Goal: Information Seeking & Learning: Learn about a topic

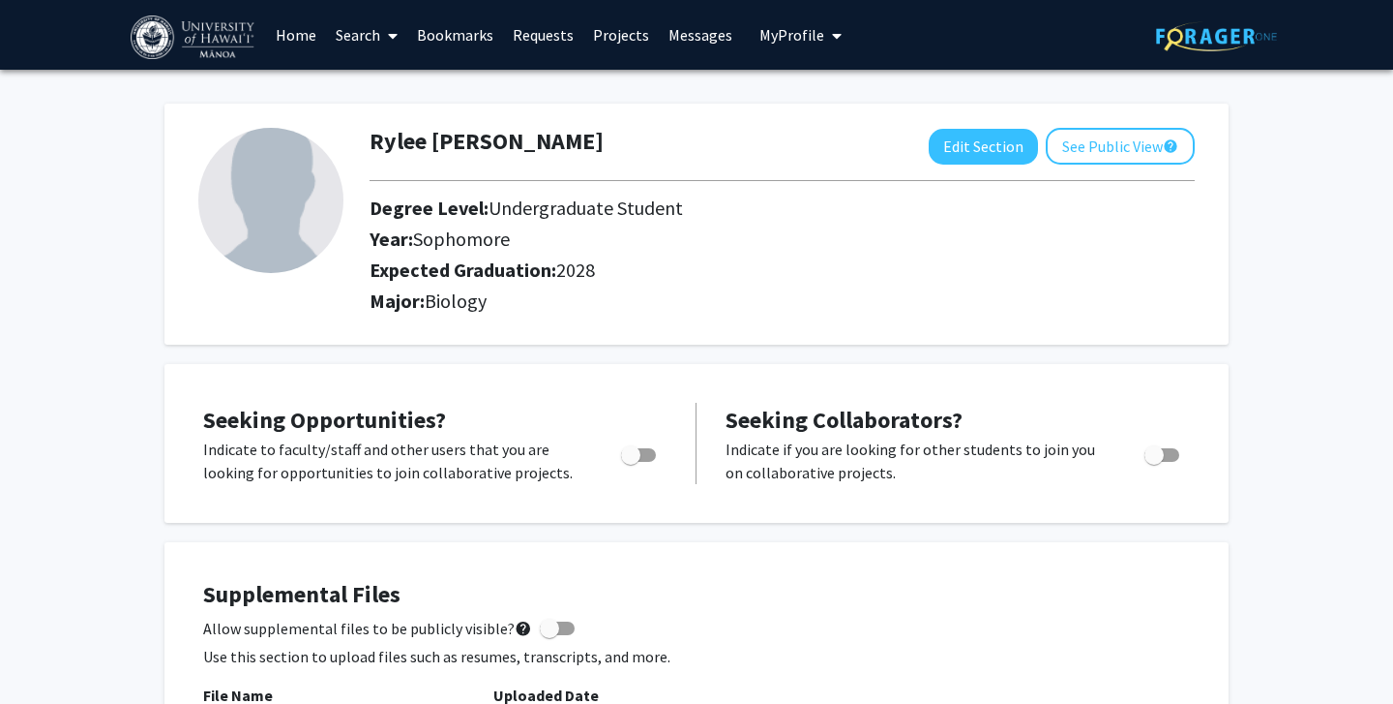
click at [457, 34] on link "Bookmarks" at bounding box center [455, 35] width 96 height 68
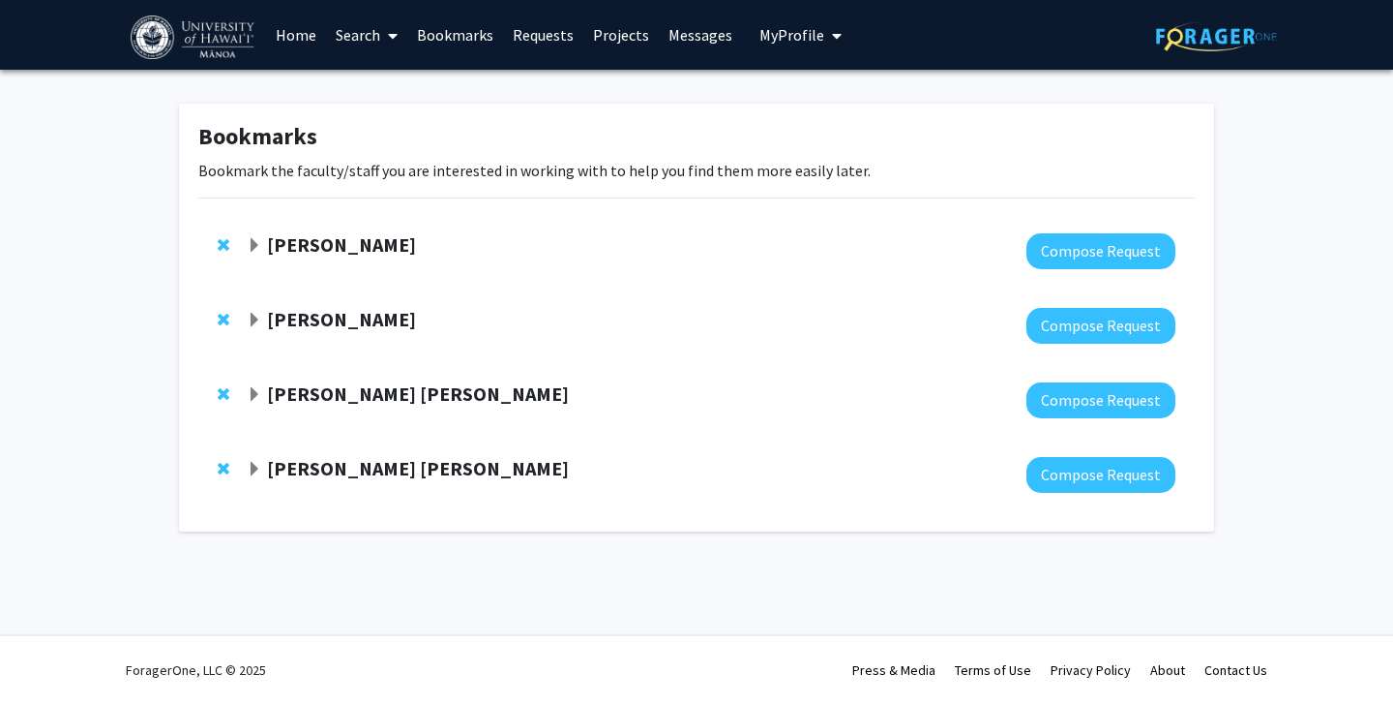
click at [255, 464] on span "Expand Samia Valeria Ozorio Dutra Bookmark" at bounding box center [254, 469] width 15 height 15
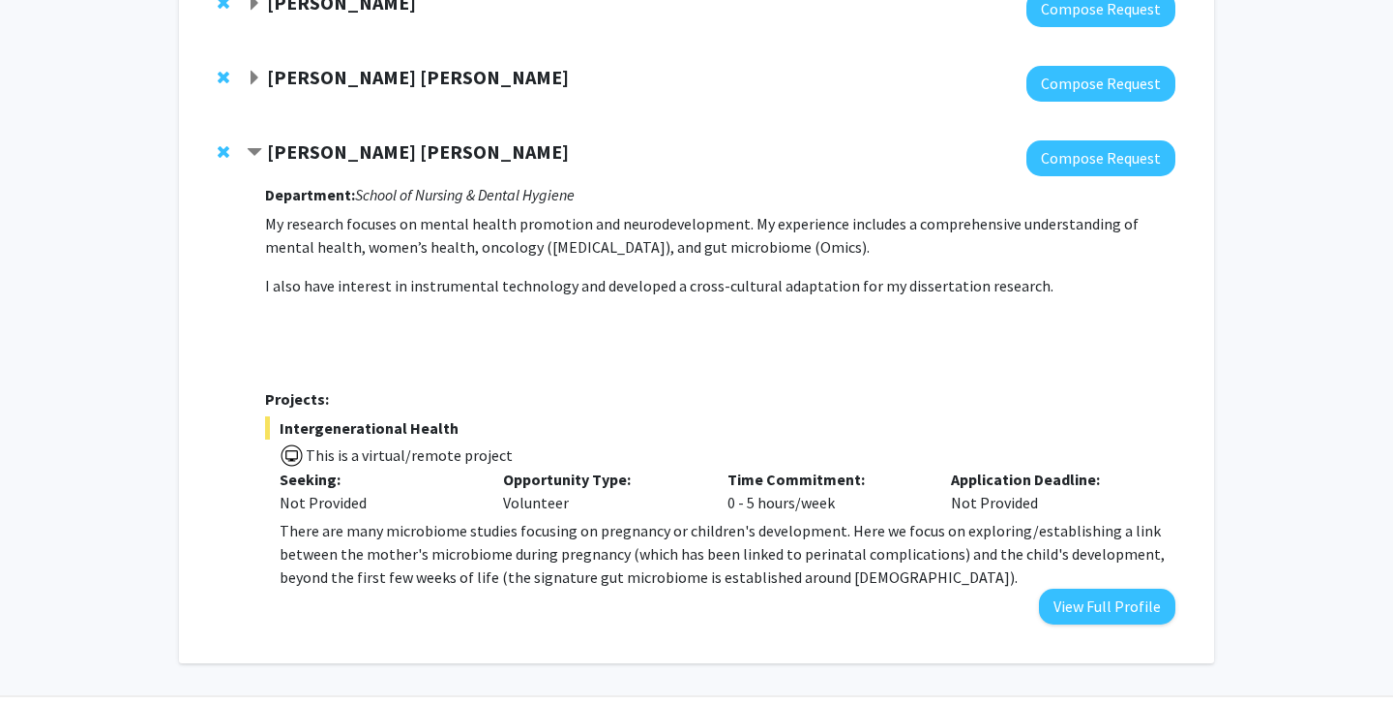
scroll to position [377, 0]
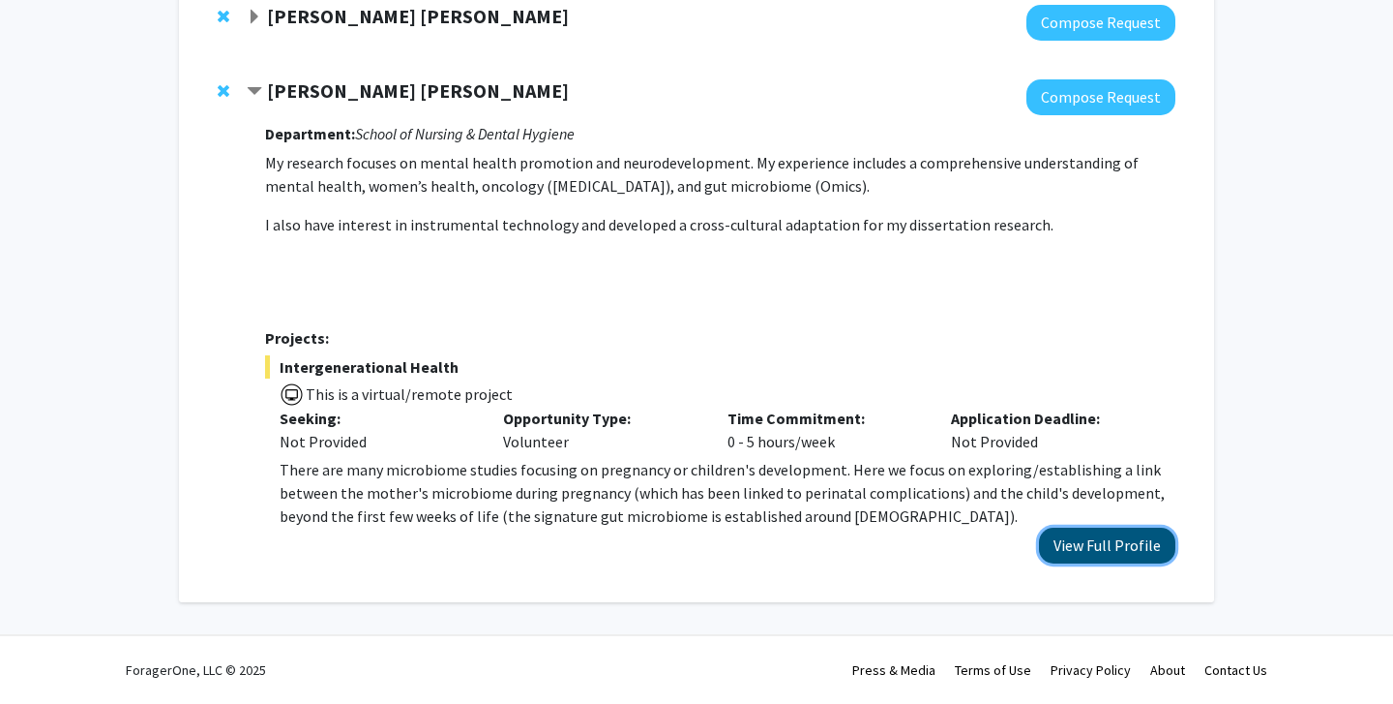
click at [1119, 549] on button "View Full Profile" at bounding box center [1107, 545] width 136 height 36
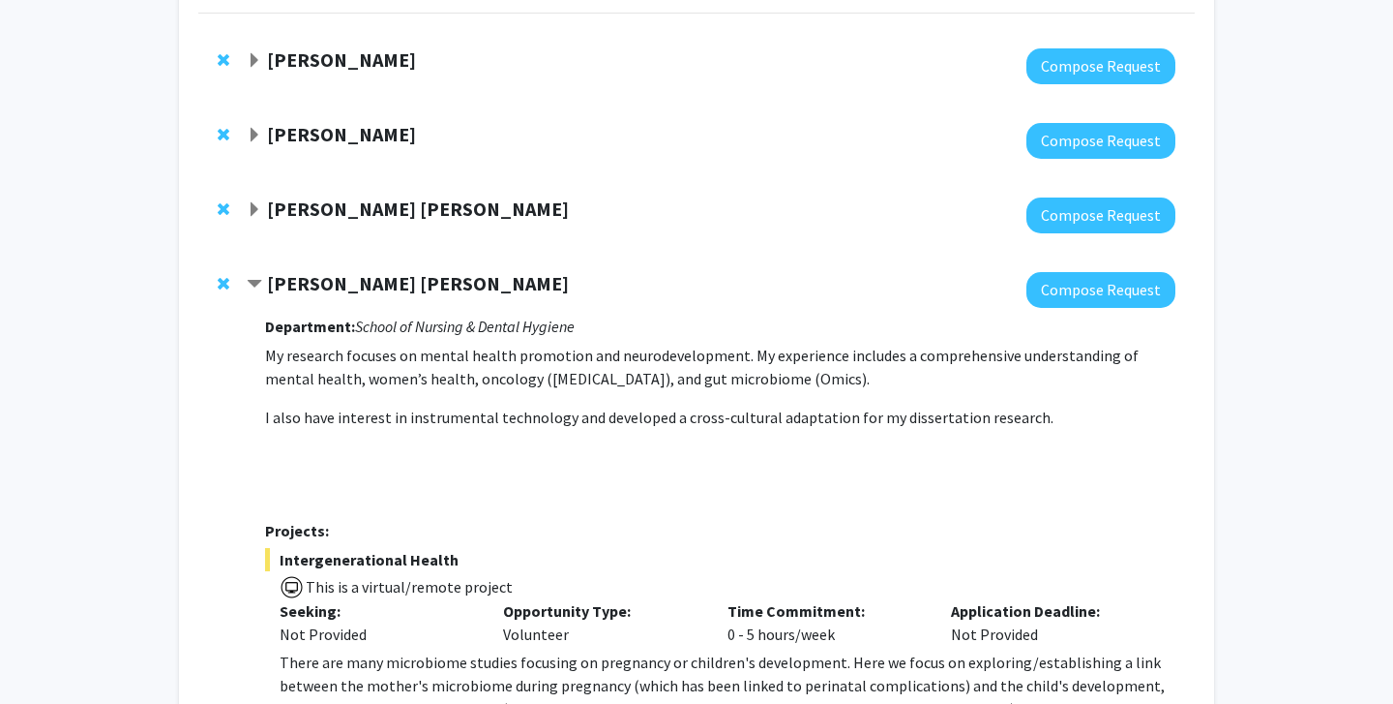
scroll to position [173, 0]
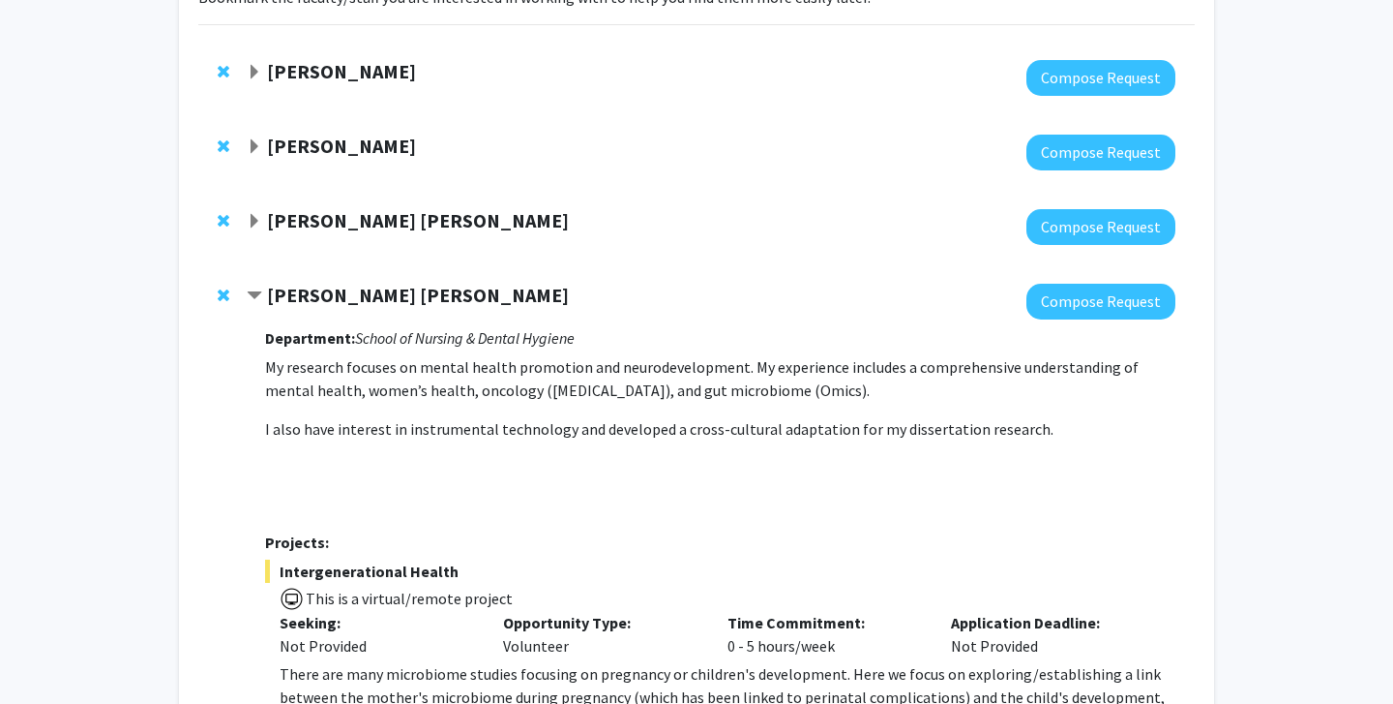
click at [270, 219] on strong "Rita Garcia Seoane" at bounding box center [418, 220] width 302 height 24
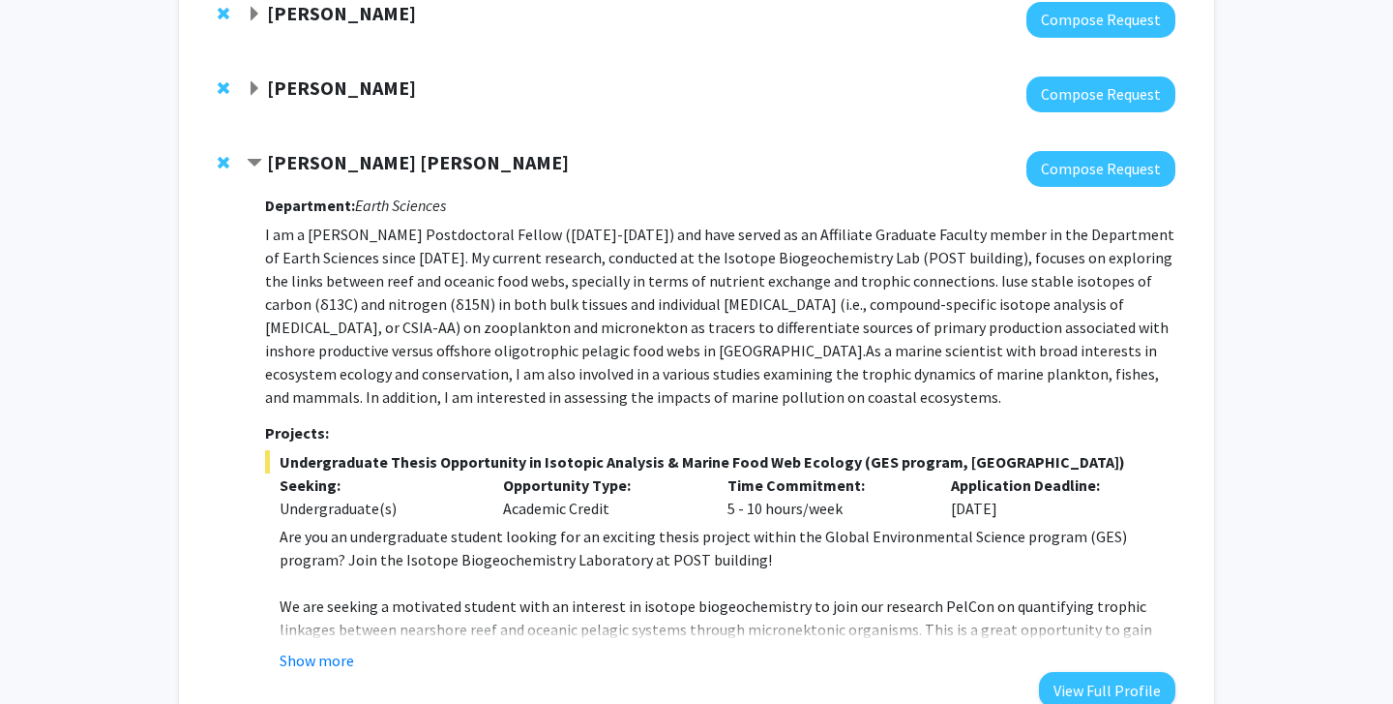
scroll to position [236, 0]
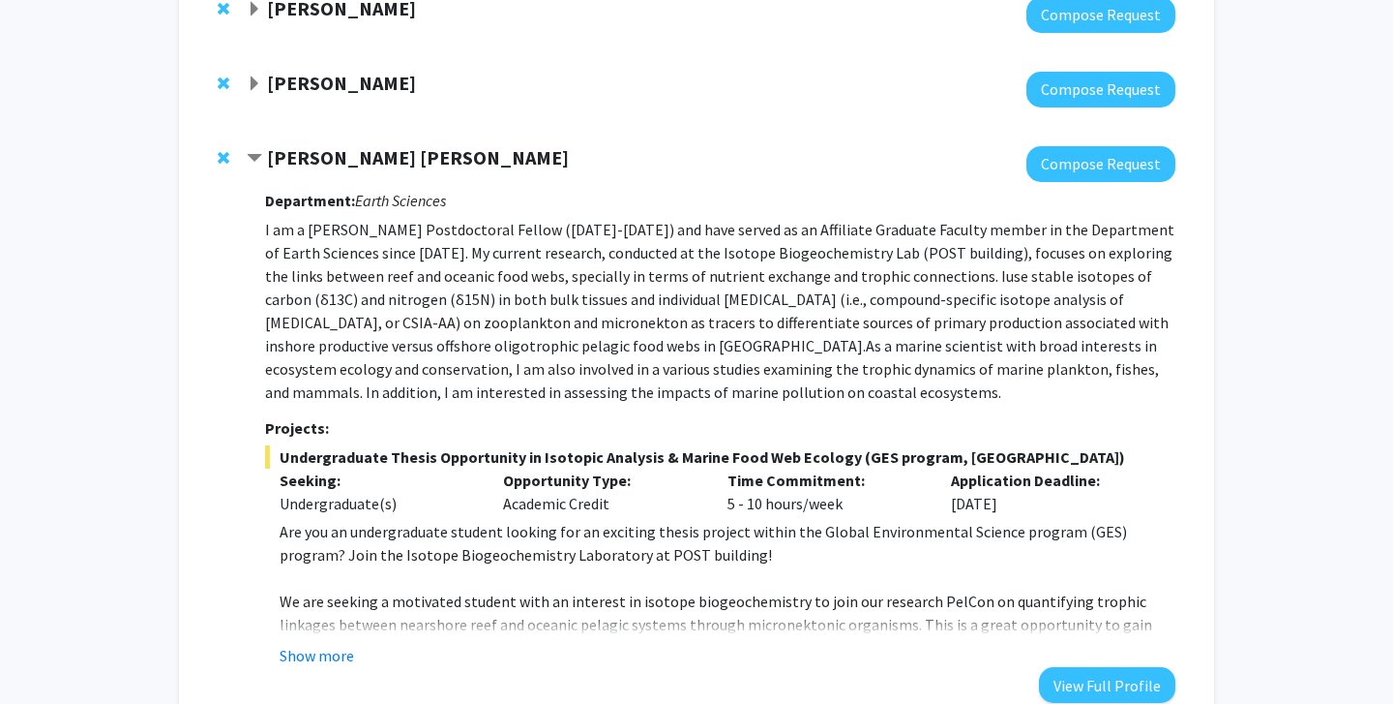
click at [533, 503] on div "Opportunity Type: Academic Credit" at bounding box center [601, 491] width 225 height 46
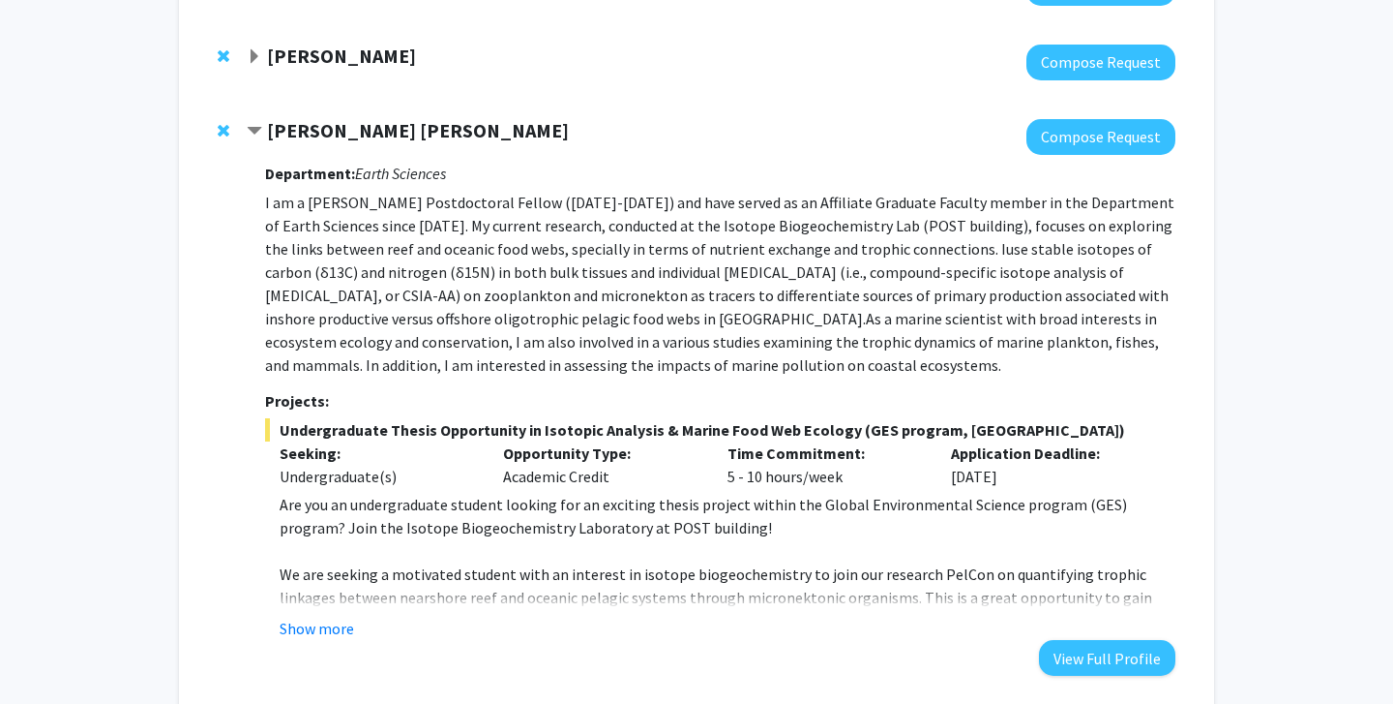
scroll to position [274, 0]
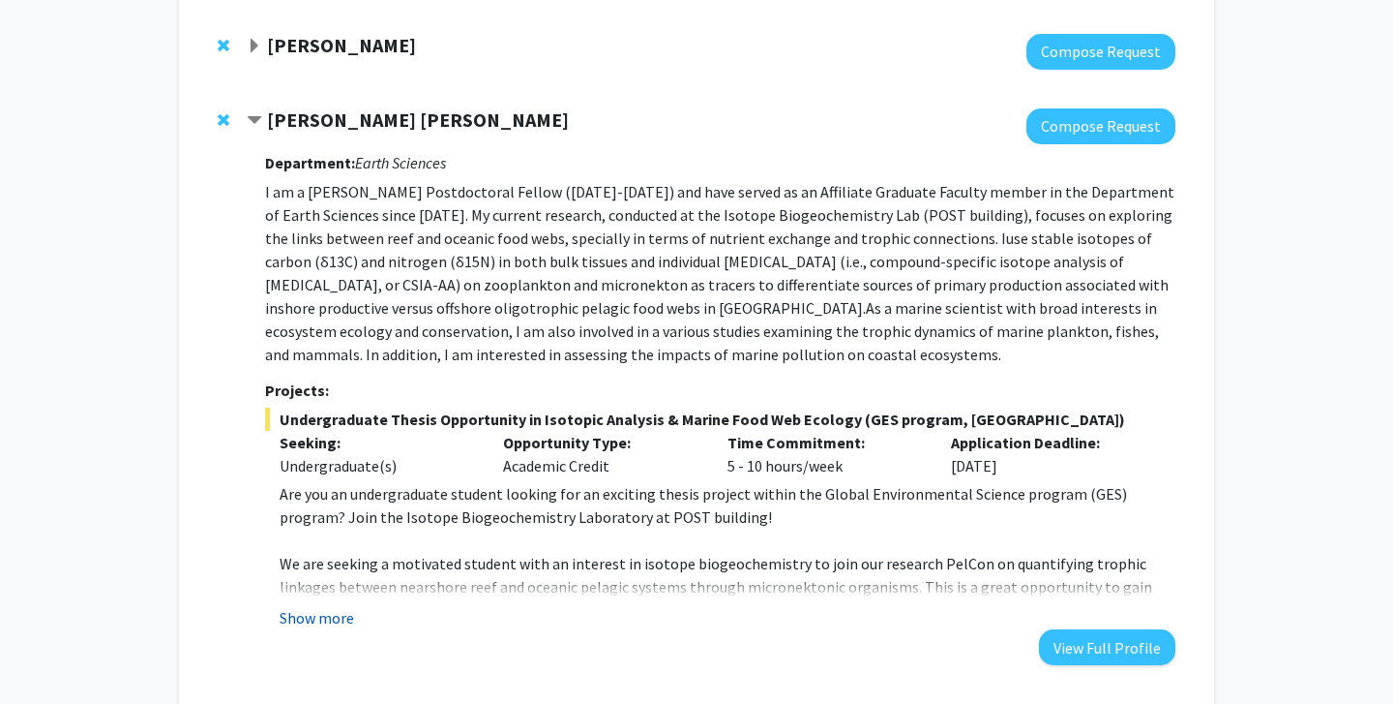
click at [297, 610] on button "Show more" at bounding box center [317, 617] width 75 height 23
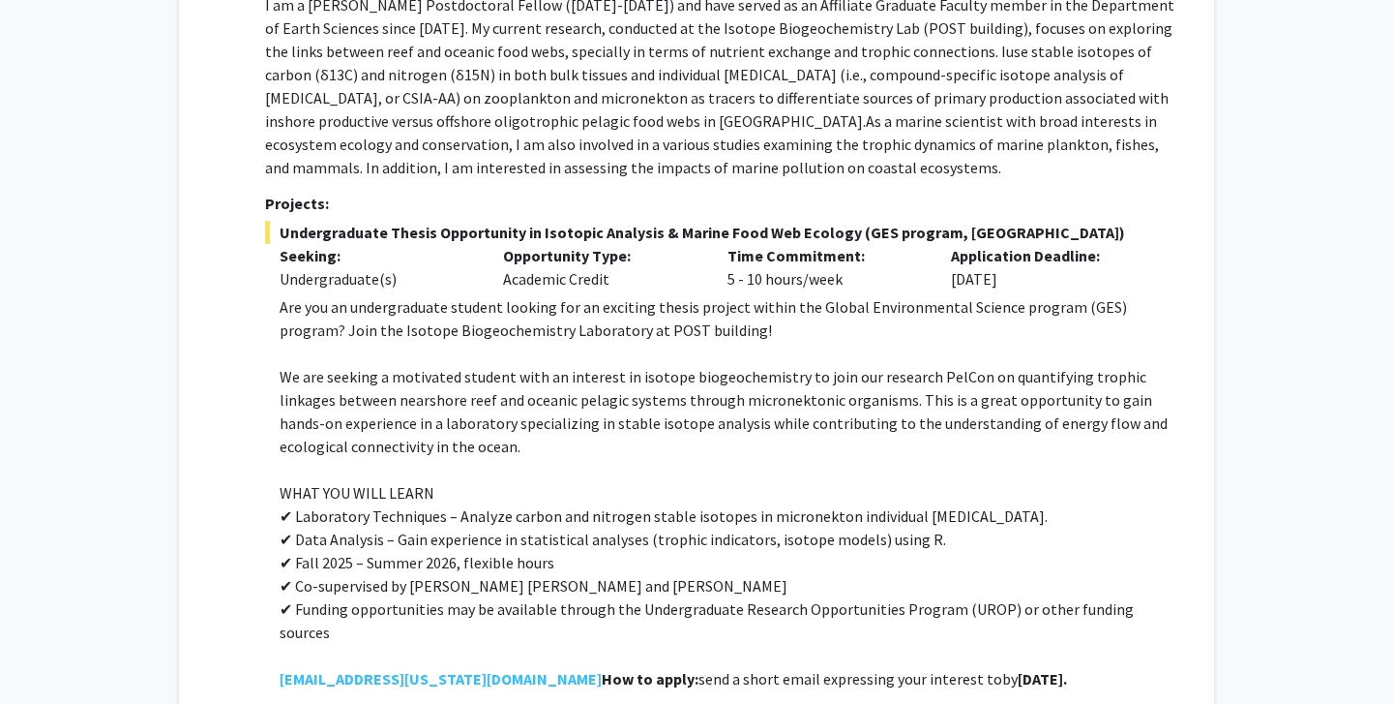
scroll to position [462, 0]
click at [332, 506] on p "✔ Laboratory Techniques – Analyze carbon and nitrogen stable isotopes in micron…" at bounding box center [728, 514] width 896 height 23
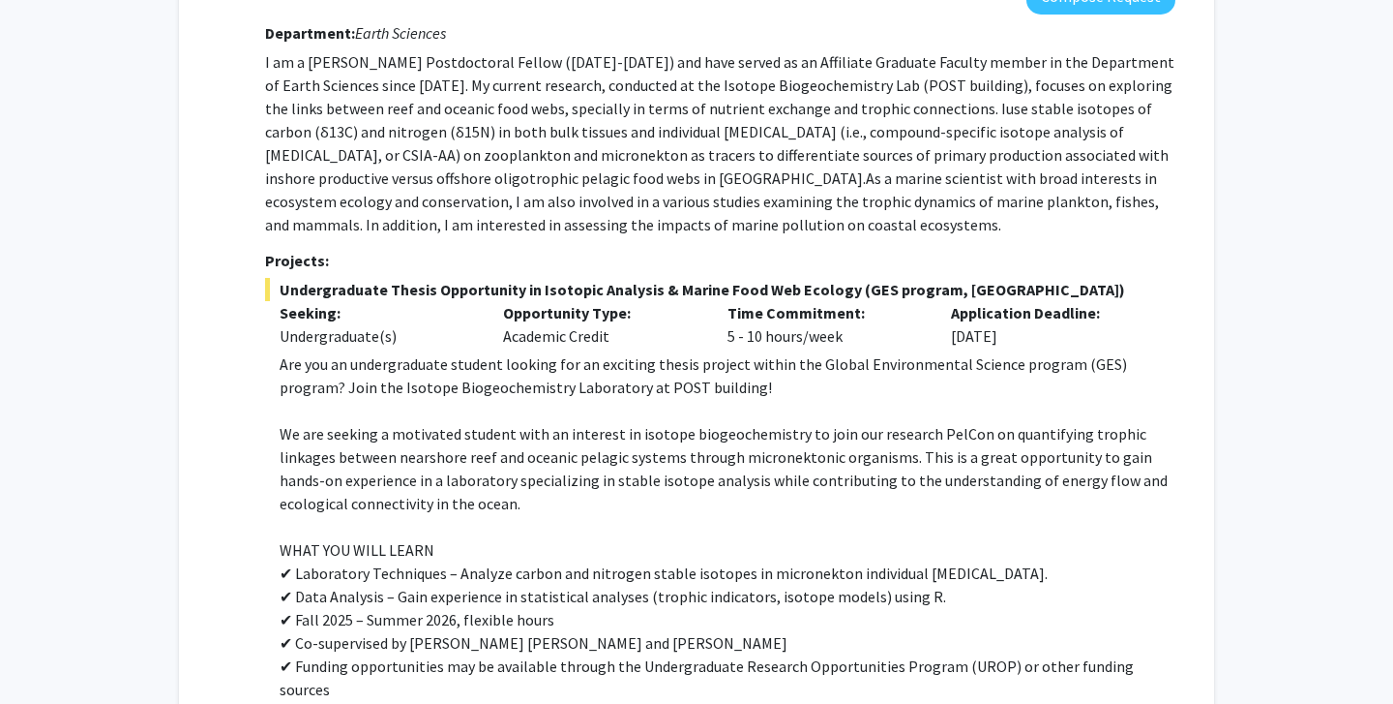
scroll to position [400, 0]
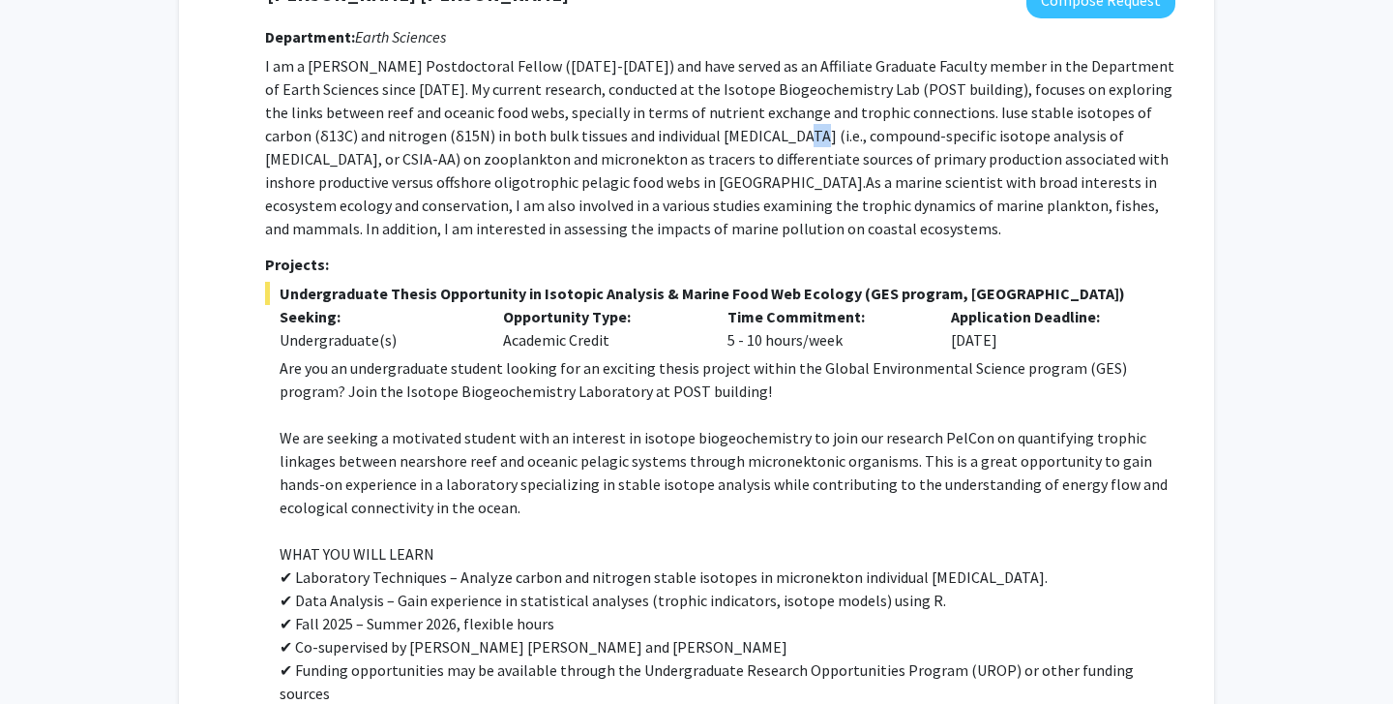
drag, startPoint x: 798, startPoint y: 131, endPoint x: 813, endPoint y: 135, distance: 15.0
click at [813, 135] on span "use stable isotopes of carbon (δ13C) and nitrogen (δ15N) in both bulk tissues a…" at bounding box center [717, 147] width 904 height 89
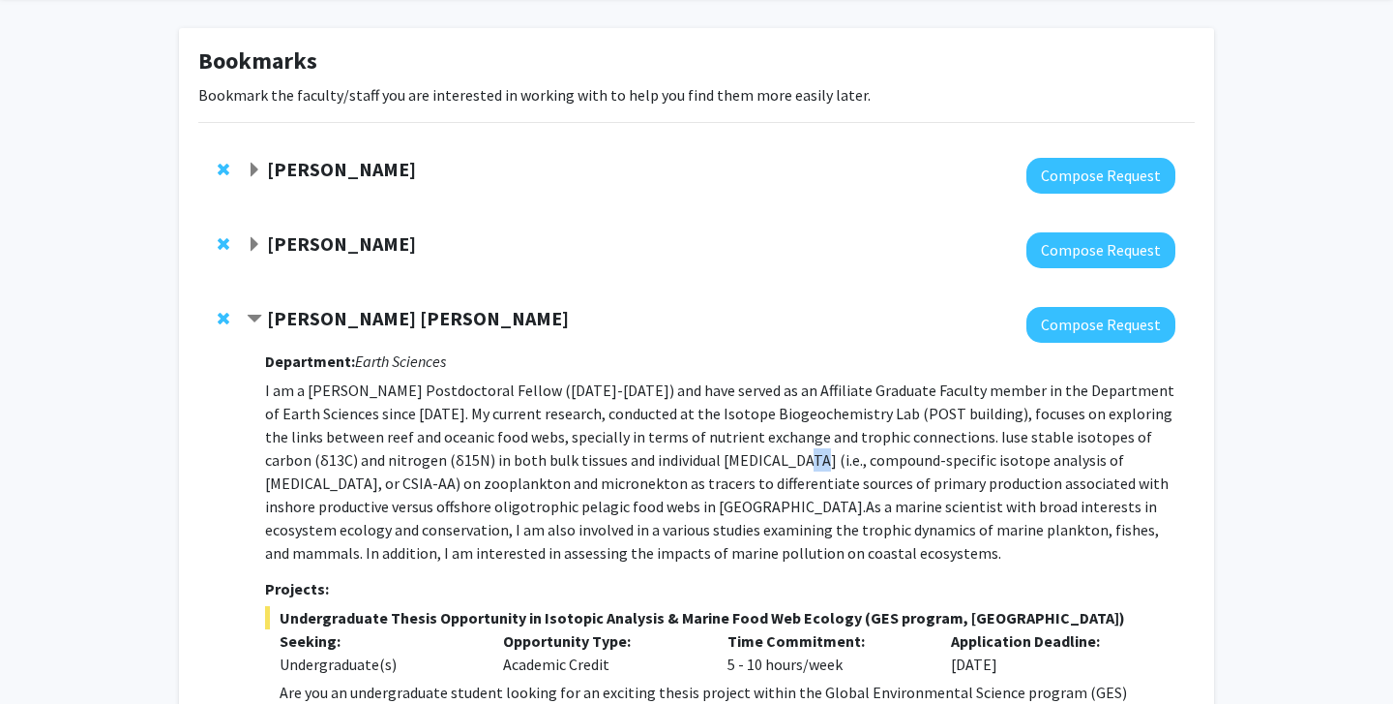
scroll to position [66, 0]
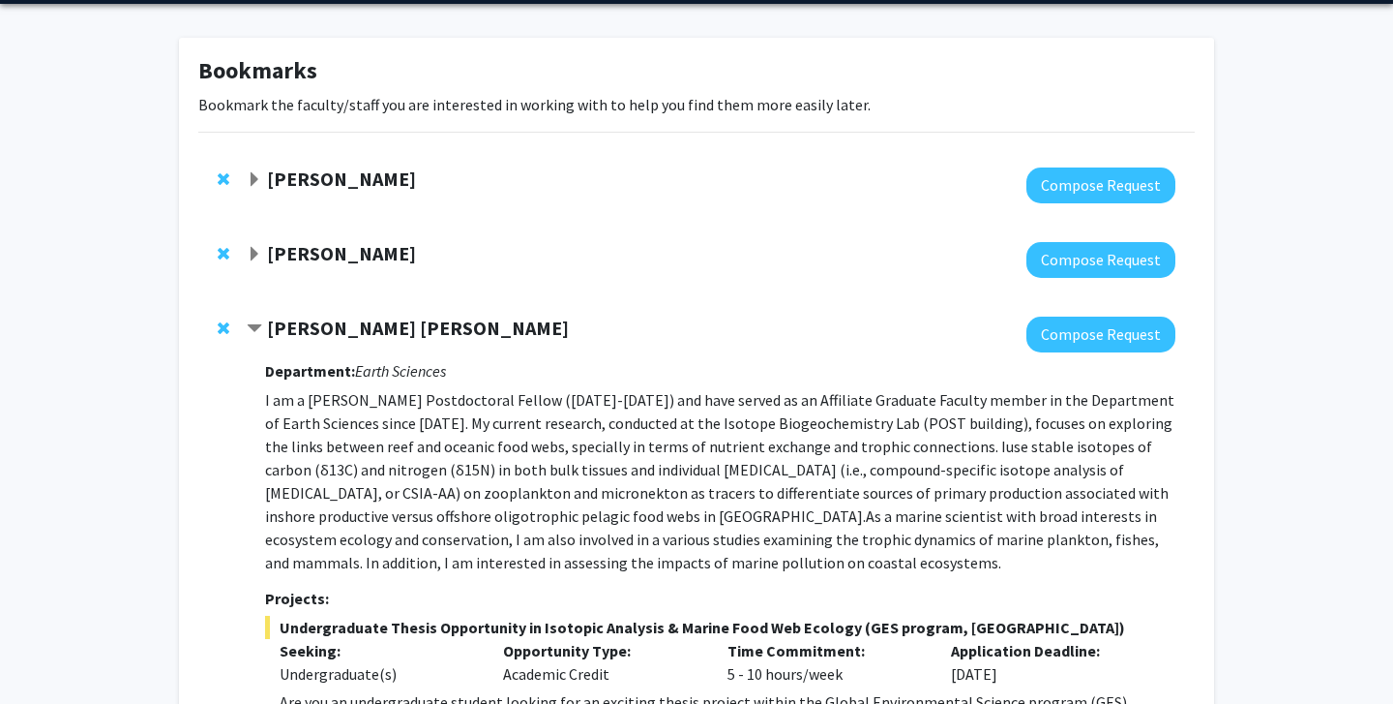
click at [260, 257] on span "Expand Joerg Graf Bookmark" at bounding box center [254, 254] width 15 height 15
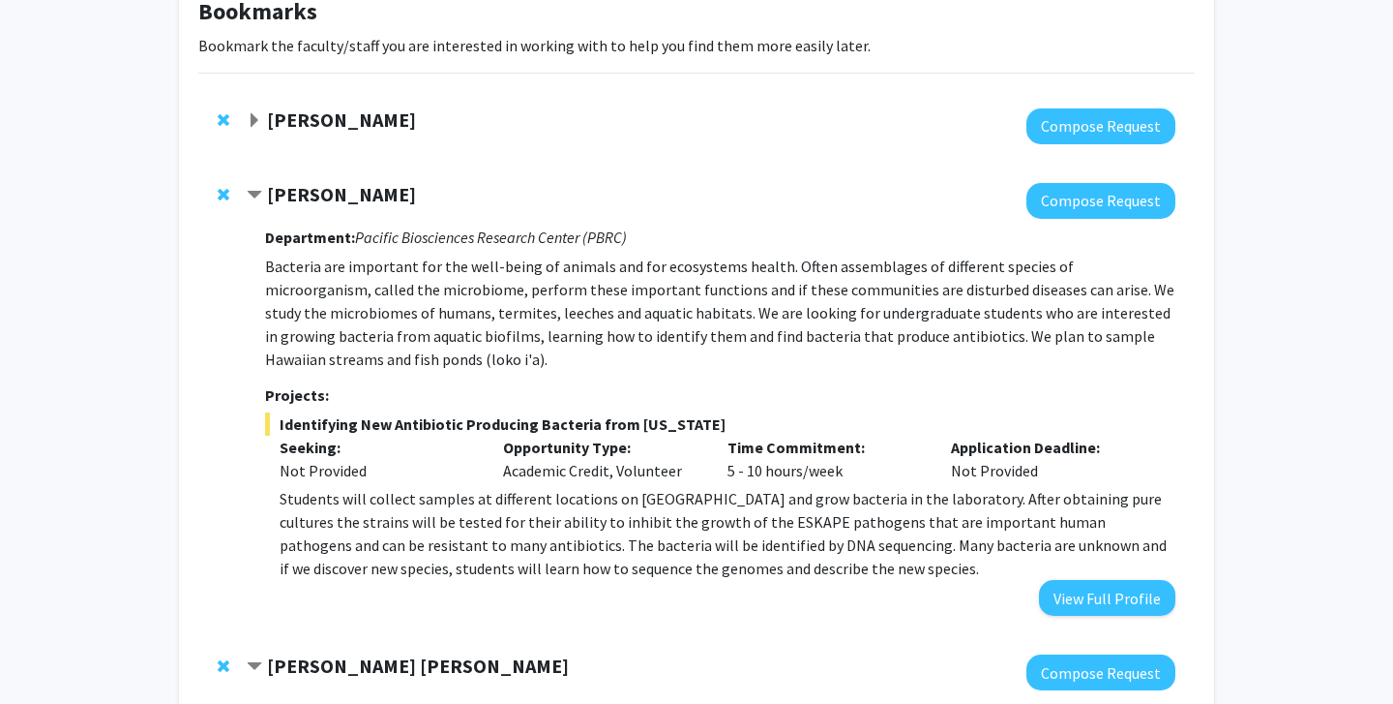
scroll to position [123, 0]
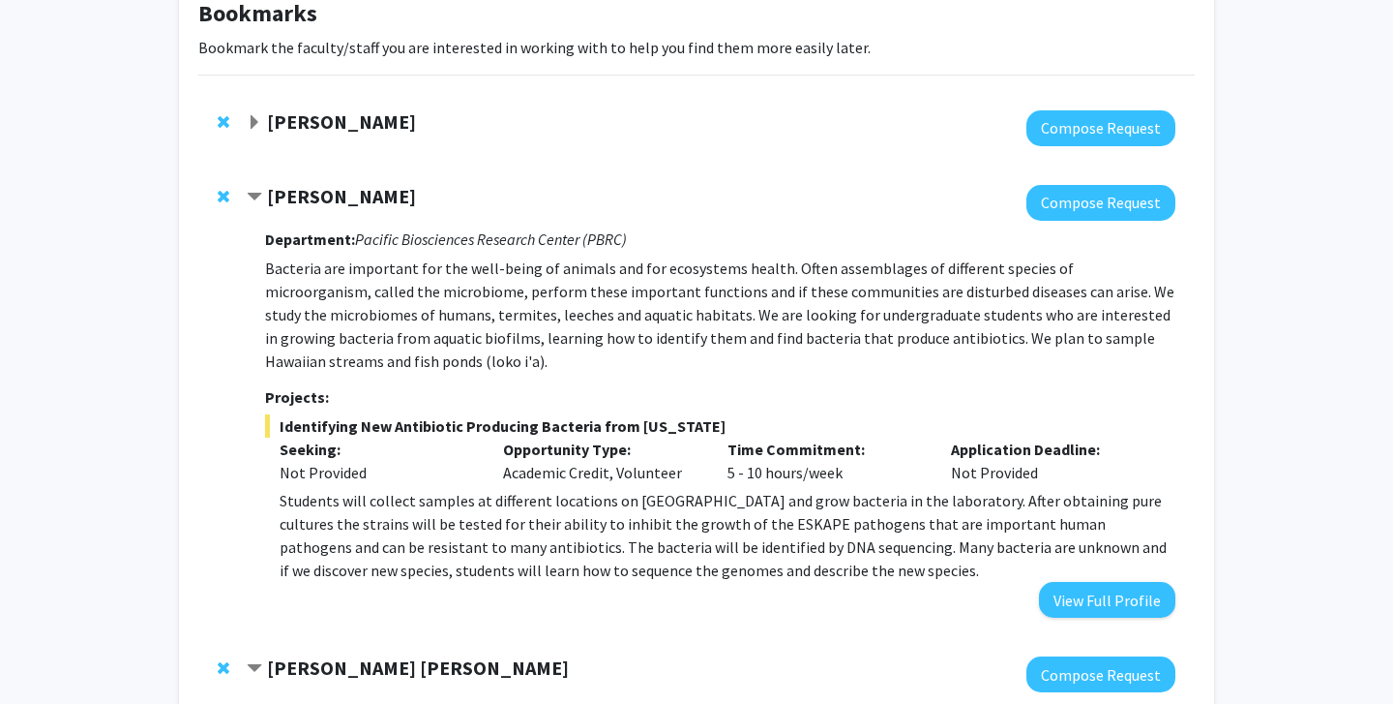
click at [259, 124] on span "Expand Michael Norris Bookmark" at bounding box center [254, 122] width 15 height 15
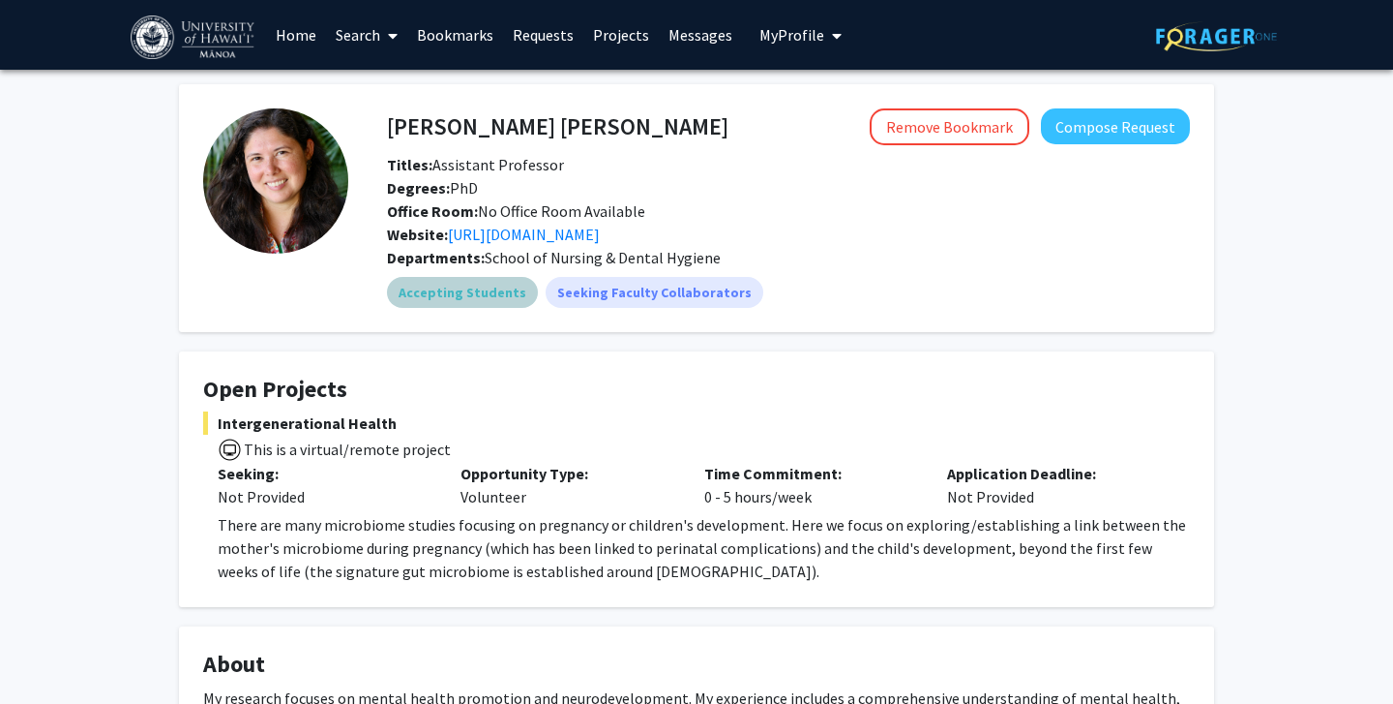
click at [906, 275] on div "Accepting Students Seeking Faculty Collaborators" at bounding box center [788, 292] width 811 height 39
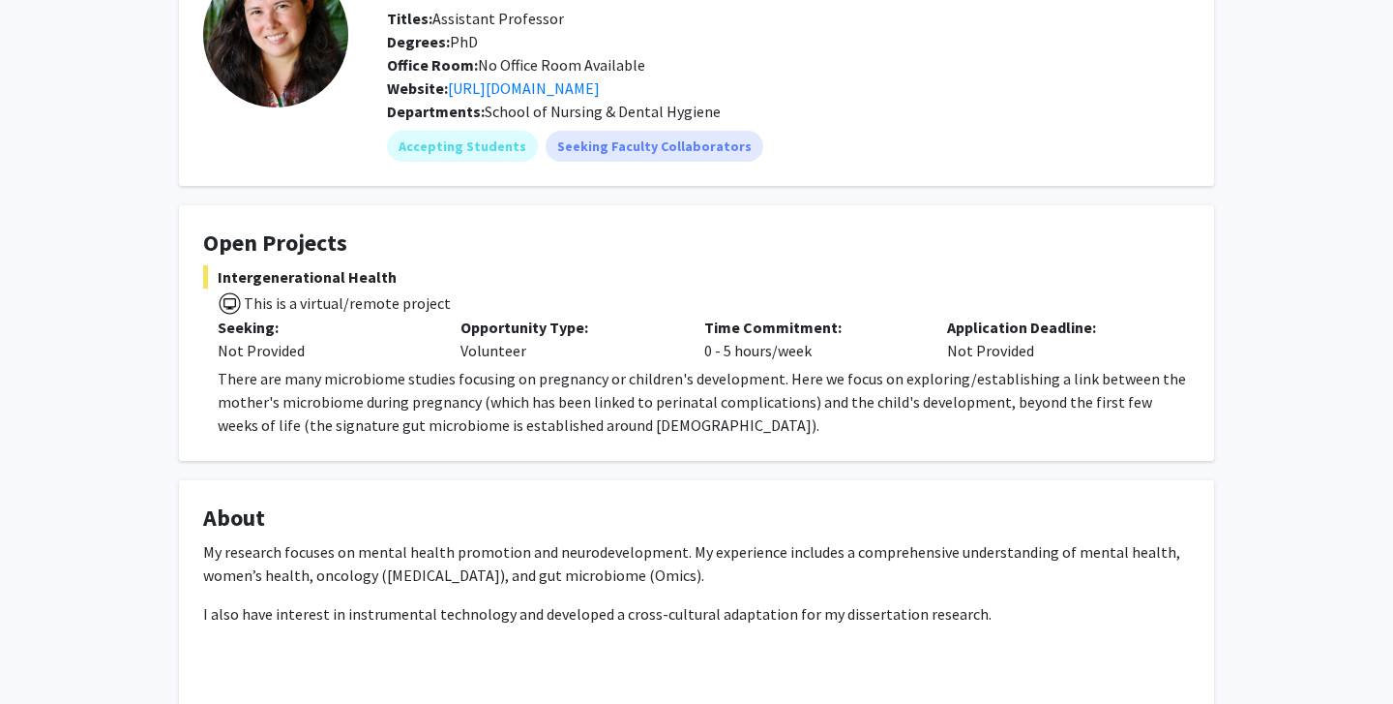
scroll to position [142, 0]
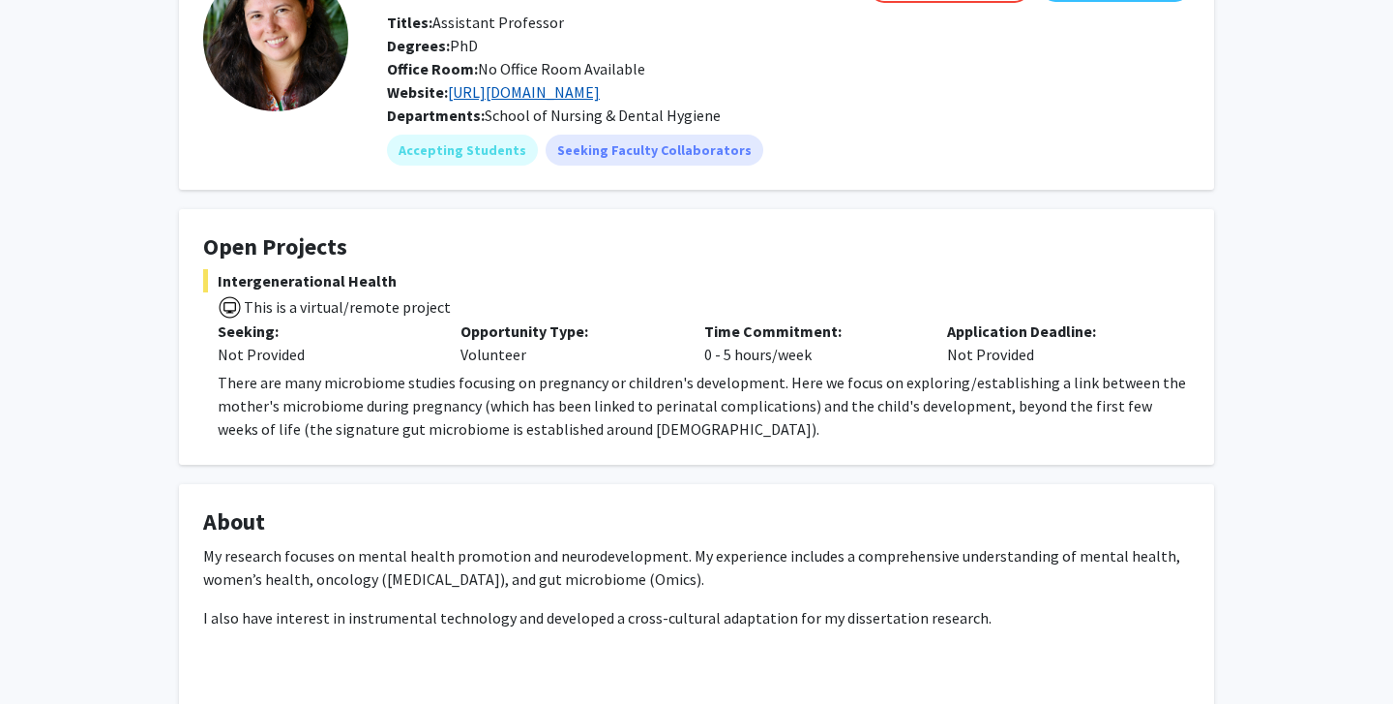
click at [510, 89] on link "[URL][DOMAIN_NAME]" at bounding box center [524, 91] width 152 height 19
